Goal: Task Accomplishment & Management: Use online tool/utility

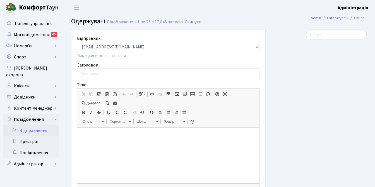
select select "25"
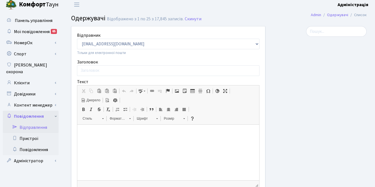
scroll to position [5, 0]
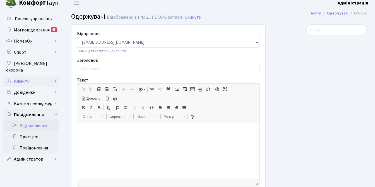
click at [22, 76] on link "Клієнти" at bounding box center [31, 81] width 56 height 11
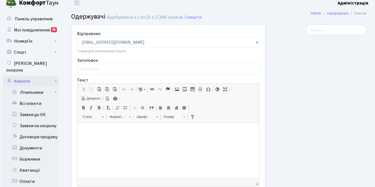
click at [22, 76] on link "Клієнти" at bounding box center [31, 81] width 56 height 11
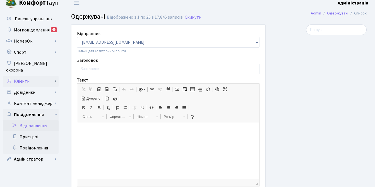
click at [22, 76] on link "Клієнти" at bounding box center [31, 81] width 56 height 11
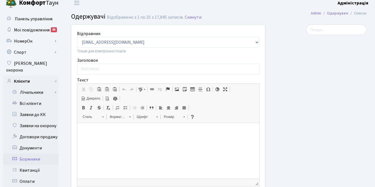
click at [31, 154] on link "Боржники" at bounding box center [31, 159] width 56 height 11
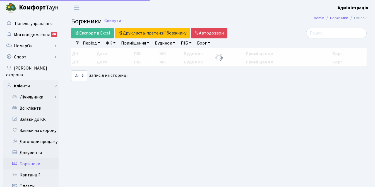
select select "25"
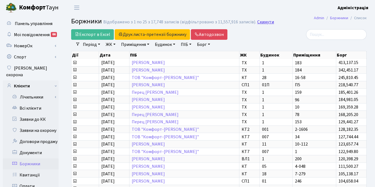
click at [265, 23] on link "Скинути" at bounding box center [265, 22] width 17 height 5
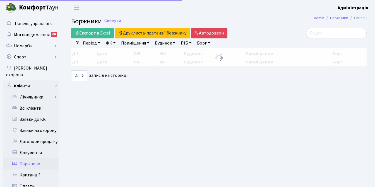
select select "25"
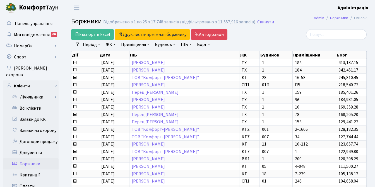
click at [201, 43] on link "Борг" at bounding box center [204, 44] width 18 height 9
type input "7000"
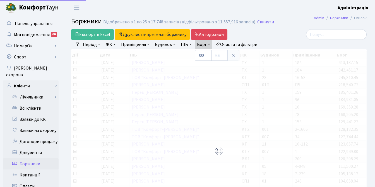
click at [265, 36] on div "Експорт в Excel Друк листа-претензії боржнику ЖК КТ ЦП ТХ КТ2 КТ3 КТ4 КТ5 КТ6 К…" at bounding box center [168, 34] width 194 height 11
click at [112, 45] on link "ЖК" at bounding box center [110, 44] width 14 height 9
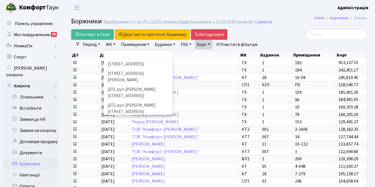
scroll to position [167, 0]
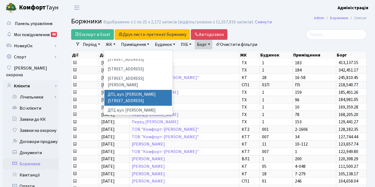
click at [134, 90] on li "ДП1, вул. [PERSON_NAME][STREET_ADDRESS]" at bounding box center [137, 98] width 67 height 16
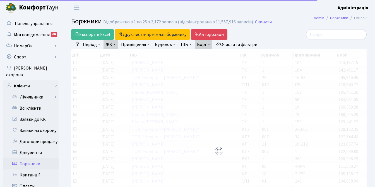
click at [115, 44] on link "ЖК" at bounding box center [110, 44] width 14 height 9
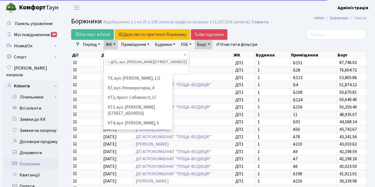
scroll to position [164, 0]
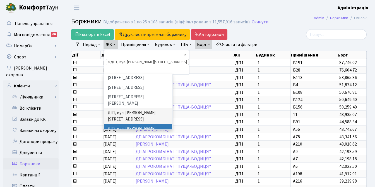
click at [120, 124] on li "ДП2, вул. [PERSON_NAME][STREET_ADDRESS]" at bounding box center [137, 132] width 67 height 16
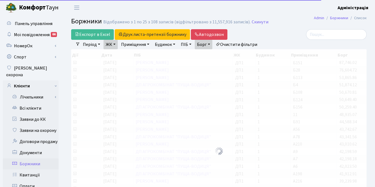
click at [111, 46] on link "ЖК" at bounding box center [110, 44] width 14 height 9
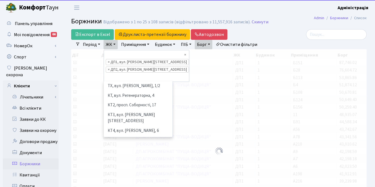
scroll to position [173, 0]
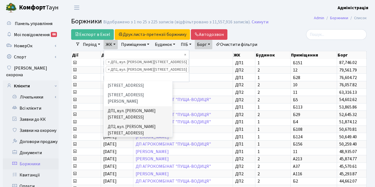
click at [112, 138] on li "ДП3, вул. [PERSON_NAME][STREET_ADDRESS]" at bounding box center [137, 146] width 67 height 16
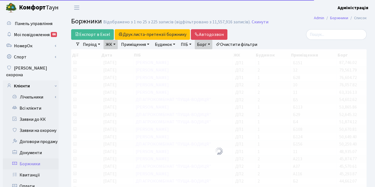
click at [112, 42] on link "ЖК" at bounding box center [110, 44] width 14 height 9
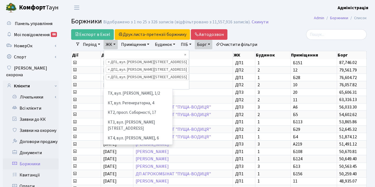
scroll to position [154, 0]
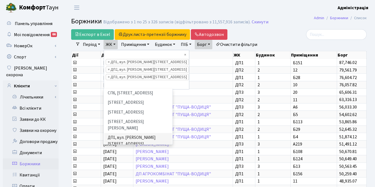
click at [114, 181] on li "ДП4, вул. [PERSON_NAME][STREET_ADDRESS]" at bounding box center [137, 189] width 67 height 16
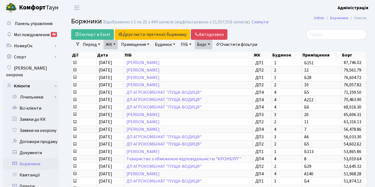
click at [284, 33] on div at bounding box center [320, 34] width 93 height 11
click at [114, 45] on link "ЖК" at bounding box center [110, 44] width 14 height 9
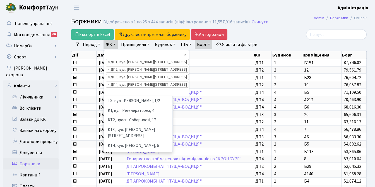
scroll to position [154, 0]
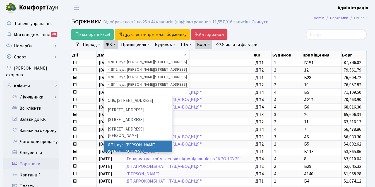
click at [291, 37] on div at bounding box center [320, 34] width 93 height 11
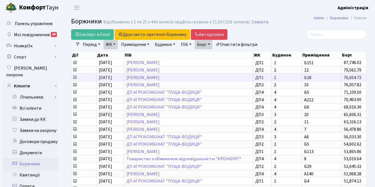
scroll to position [1, 0]
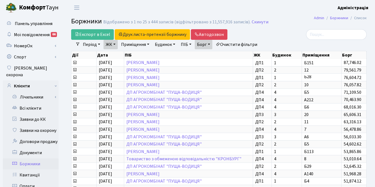
click at [284, 39] on div at bounding box center [320, 34] width 93 height 11
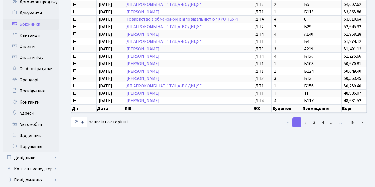
scroll to position [160, 0]
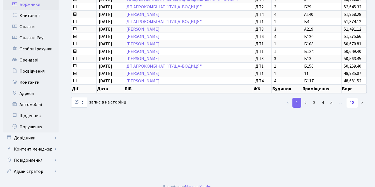
click at [353, 105] on link "18" at bounding box center [351, 103] width 11 height 10
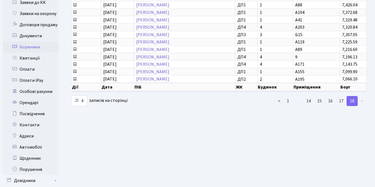
scroll to position [0, 0]
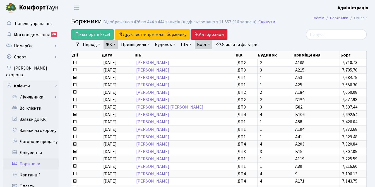
click at [212, 33] on link "Автодозвон" at bounding box center [209, 34] width 37 height 11
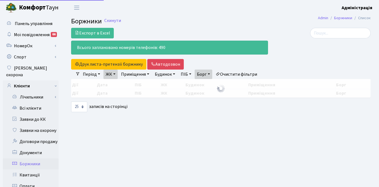
select select "25"
